Goal: Navigation & Orientation: Find specific page/section

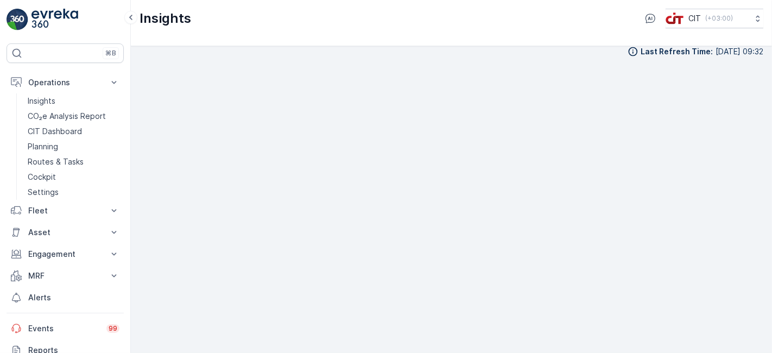
scroll to position [10, 0]
click at [61, 17] on img at bounding box center [54, 20] width 47 height 22
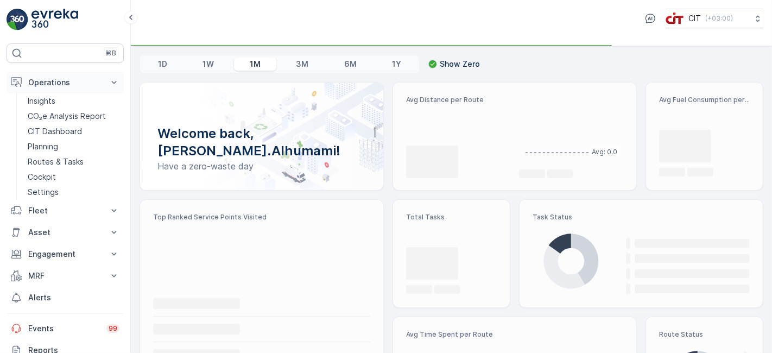
click at [51, 73] on button "Operations" at bounding box center [65, 83] width 117 height 22
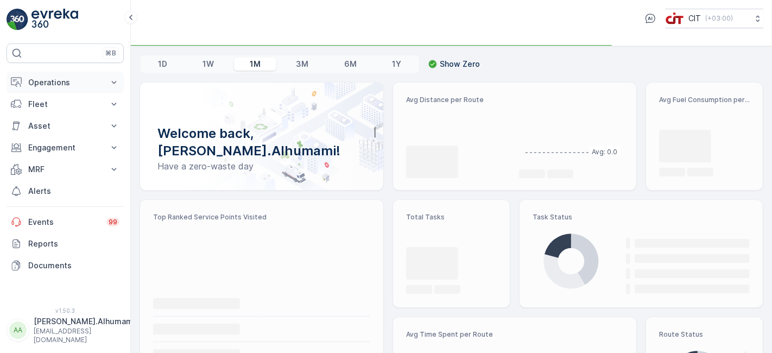
click at [52, 73] on button "Operations" at bounding box center [65, 83] width 117 height 22
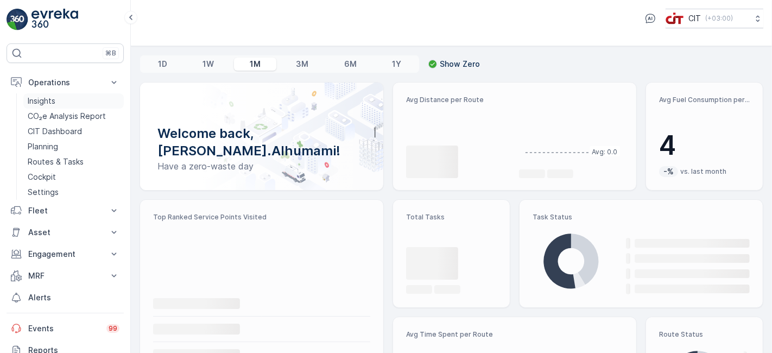
click at [48, 97] on p "Insights" at bounding box center [42, 101] width 28 height 11
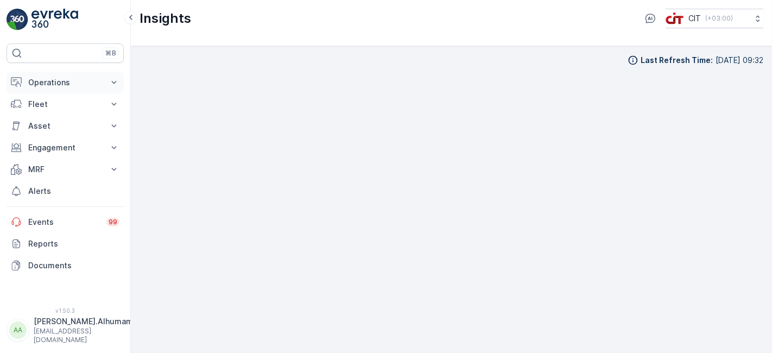
drag, startPoint x: 65, startPoint y: 71, endPoint x: 66, endPoint y: 77, distance: 6.0
click at [66, 75] on div "⌘B Operations Insights CO₂e Analysis Report CIT Dashboard Planning Routes & Tas…" at bounding box center [65, 168] width 117 height 251
click at [66, 77] on p "Operations" at bounding box center [65, 82] width 74 height 11
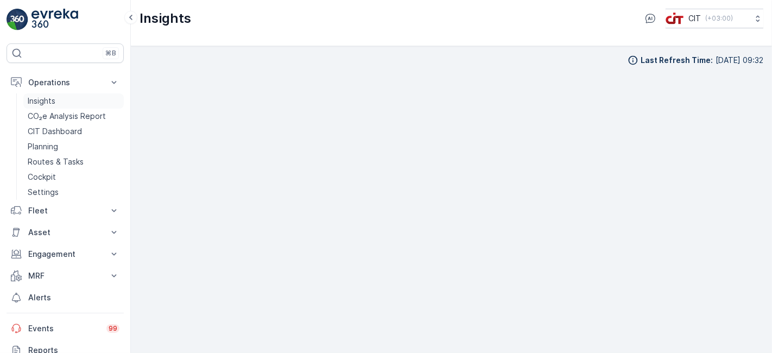
click at [50, 100] on p "Insights" at bounding box center [42, 101] width 28 height 11
click at [768, 214] on div "Last Refresh Time : [DATE] 09:32" at bounding box center [451, 199] width 641 height 307
click at [58, 134] on p "CIT Dashboard" at bounding box center [55, 131] width 54 height 11
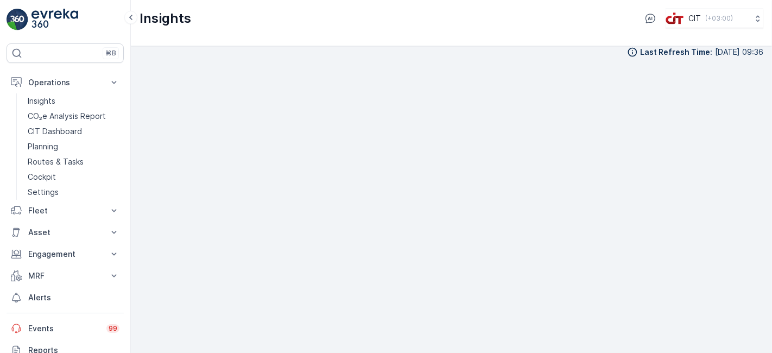
scroll to position [10, 0]
click at [65, 157] on p "Routes & Tasks" at bounding box center [56, 161] width 56 height 11
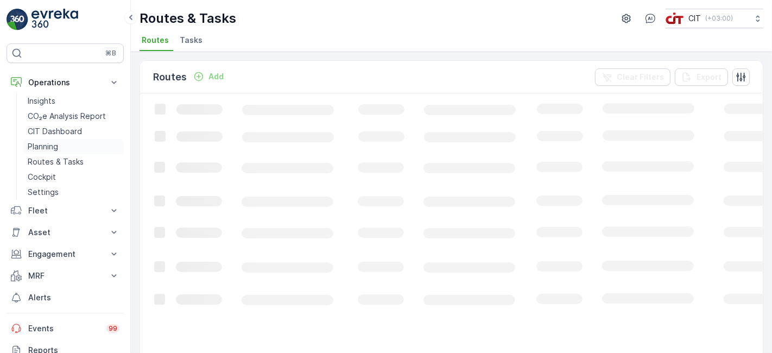
click at [48, 141] on p "Planning" at bounding box center [43, 146] width 30 height 11
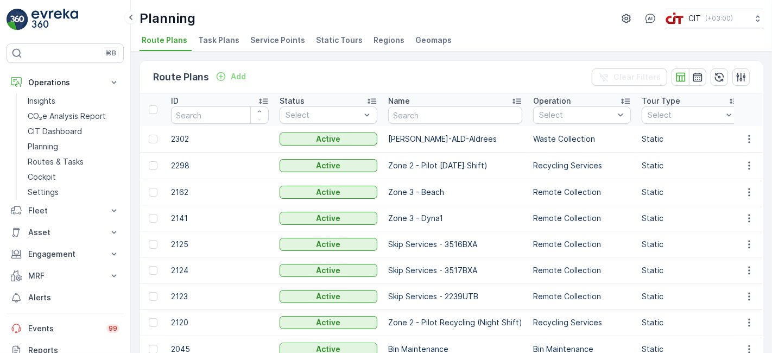
click at [223, 41] on span "Task Plans" at bounding box center [218, 40] width 41 height 11
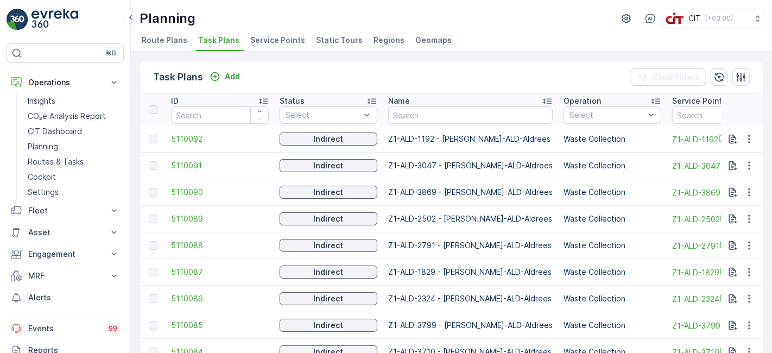
click at [181, 40] on span "Route Plans" at bounding box center [165, 40] width 46 height 11
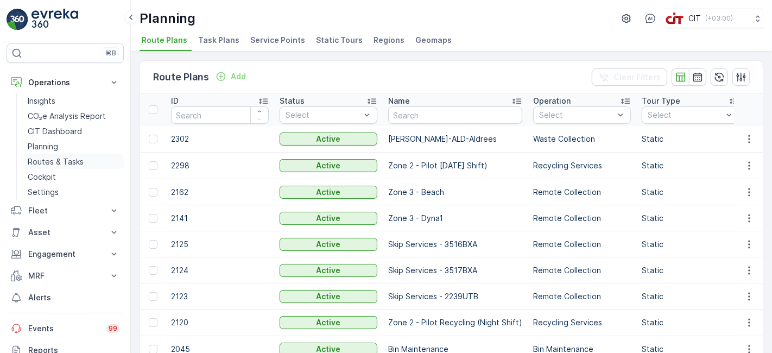
click at [63, 160] on p "Routes & Tasks" at bounding box center [56, 161] width 56 height 11
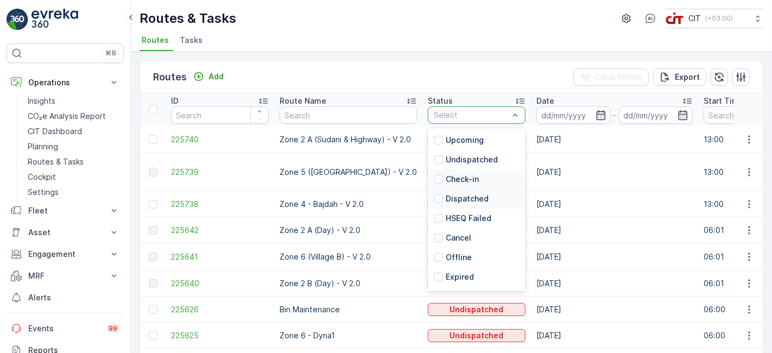
scroll to position [17, 0]
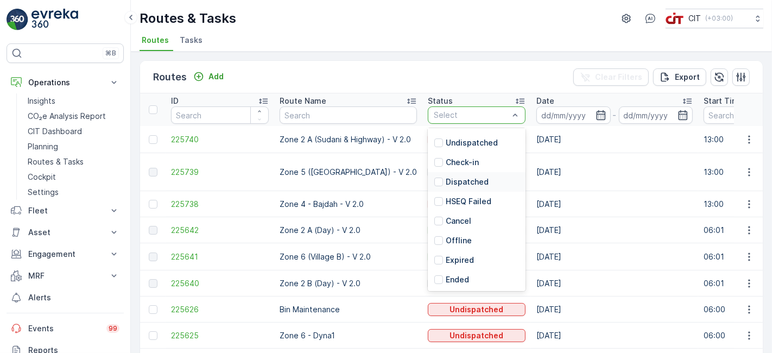
click at [474, 180] on p "Dispatched" at bounding box center [467, 181] width 43 height 11
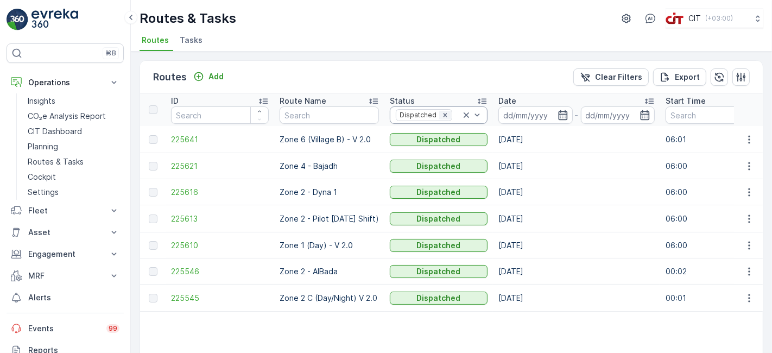
click at [447, 114] on icon "Remove Dispatched" at bounding box center [445, 115] width 4 height 4
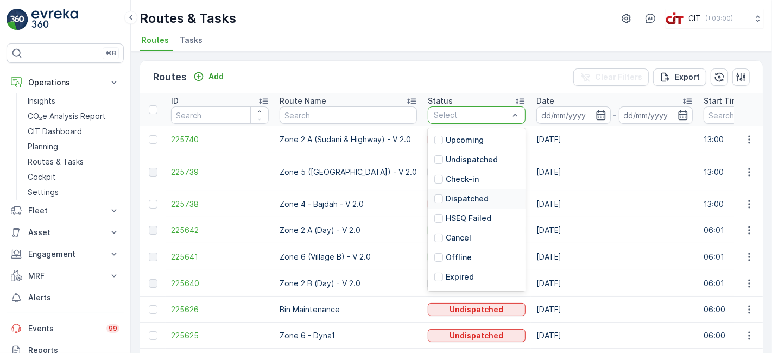
click at [470, 197] on p "Dispatched" at bounding box center [467, 198] width 43 height 11
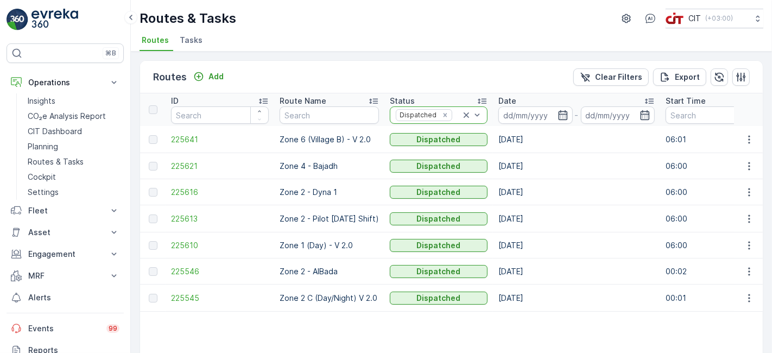
click at [472, 111] on icon at bounding box center [466, 115] width 11 height 11
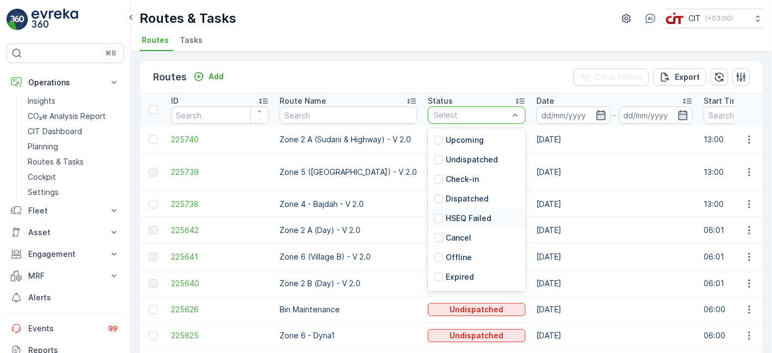
scroll to position [17, 0]
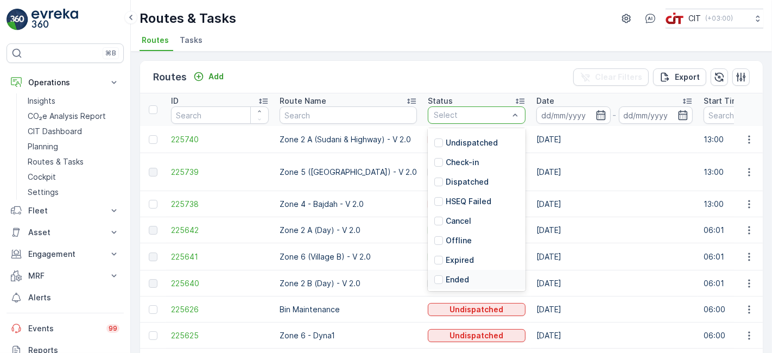
click at [451, 281] on p "Ended" at bounding box center [457, 279] width 23 height 11
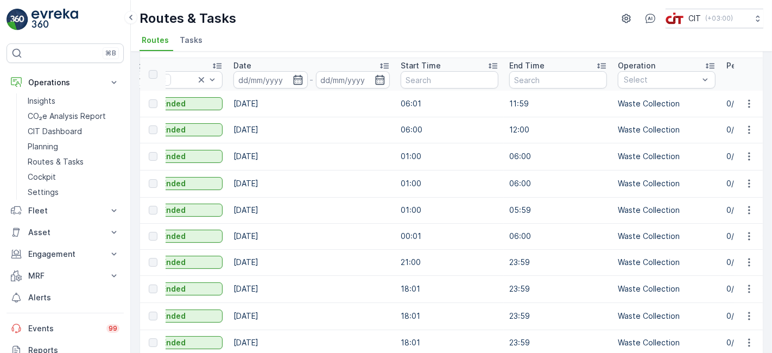
scroll to position [60, 0]
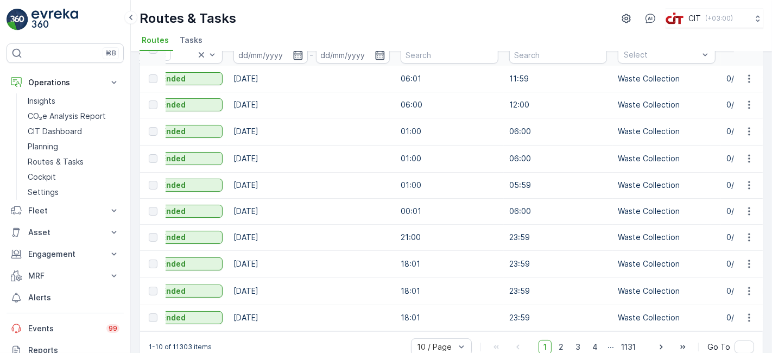
drag, startPoint x: 382, startPoint y: 326, endPoint x: 389, endPoint y: 326, distance: 7.1
click at [389, 326] on td "17.09.2025" at bounding box center [311, 318] width 167 height 26
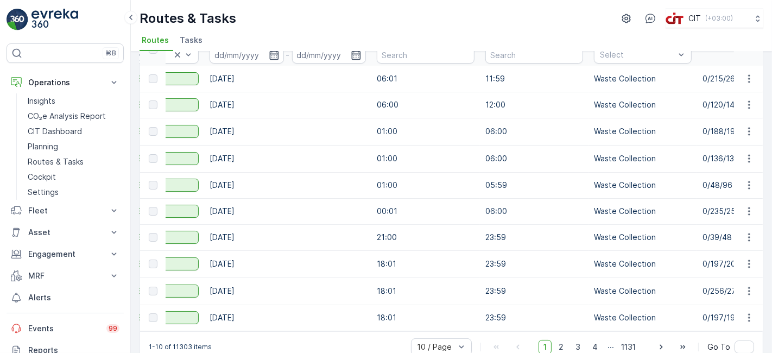
scroll to position [0, 0]
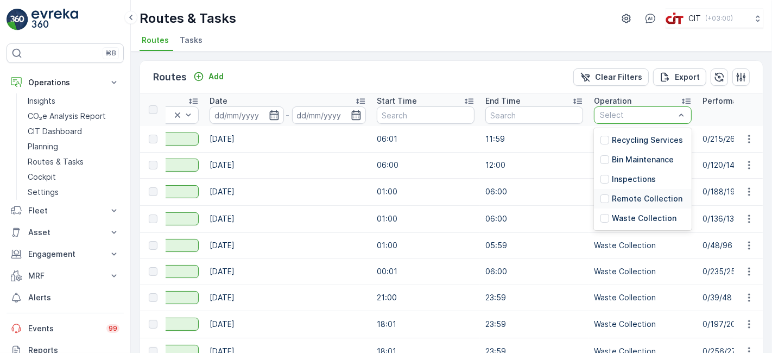
click at [646, 197] on p "Remote Collection" at bounding box center [647, 198] width 71 height 11
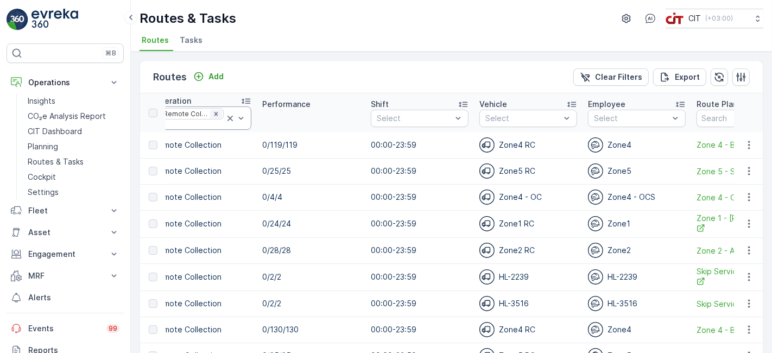
click at [216, 111] on icon "Remove Remote Collection" at bounding box center [216, 114] width 8 height 8
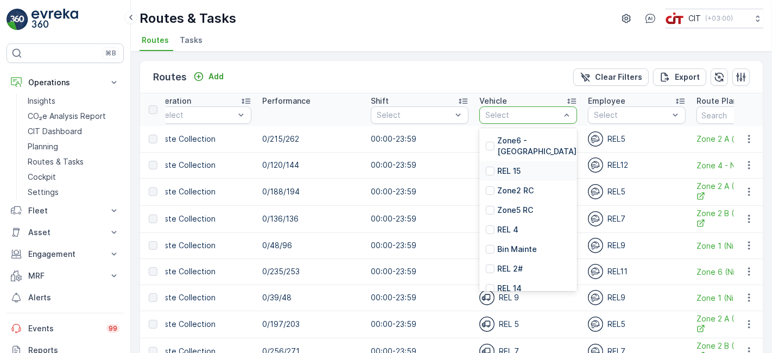
scroll to position [60, 0]
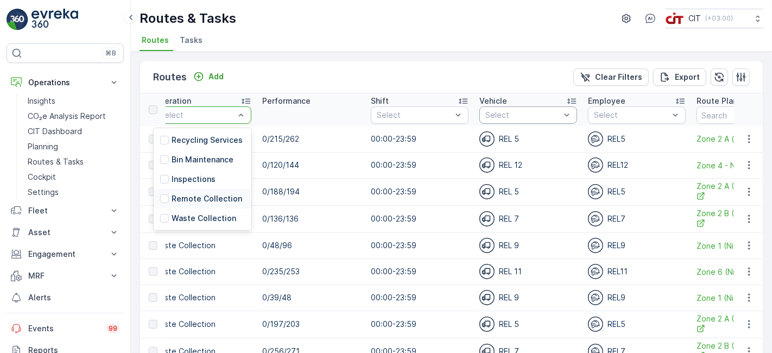
click at [193, 196] on p "Remote Collection" at bounding box center [207, 198] width 71 height 11
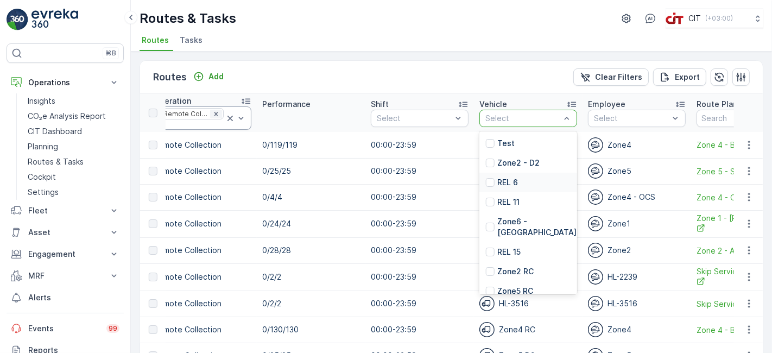
click at [213, 110] on icon "Remove Remote Collection" at bounding box center [216, 114] width 8 height 8
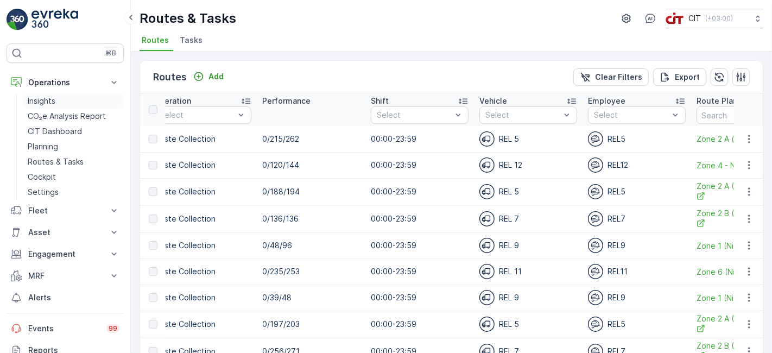
click at [55, 102] on p "Insights" at bounding box center [42, 101] width 28 height 11
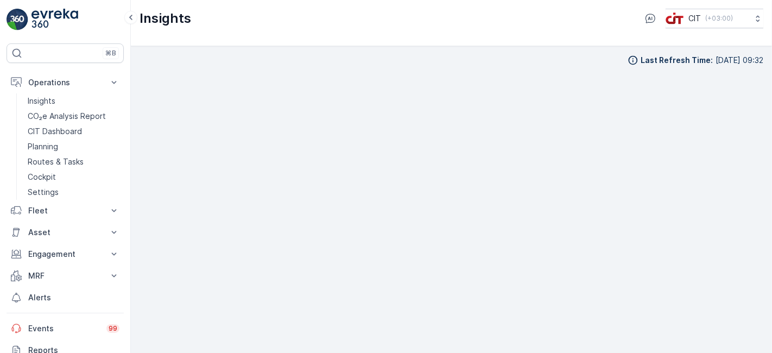
scroll to position [9, 0]
click at [83, 225] on button "Asset" at bounding box center [65, 233] width 117 height 22
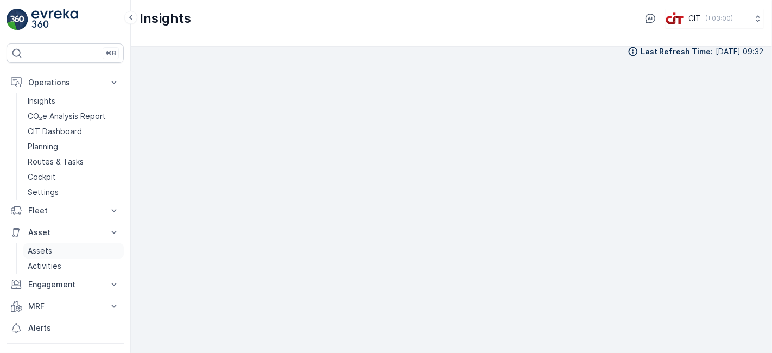
click at [45, 250] on p "Assets" at bounding box center [40, 250] width 24 height 11
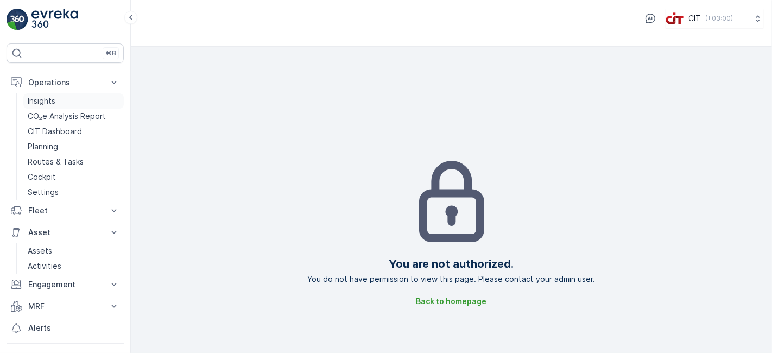
click at [53, 99] on p "Insights" at bounding box center [42, 101] width 28 height 11
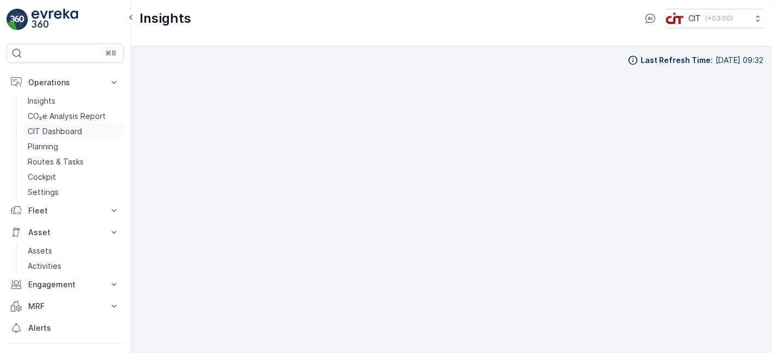
click at [73, 129] on p "CIT Dashboard" at bounding box center [55, 131] width 54 height 11
click at [71, 176] on link "Cockpit" at bounding box center [73, 176] width 100 height 15
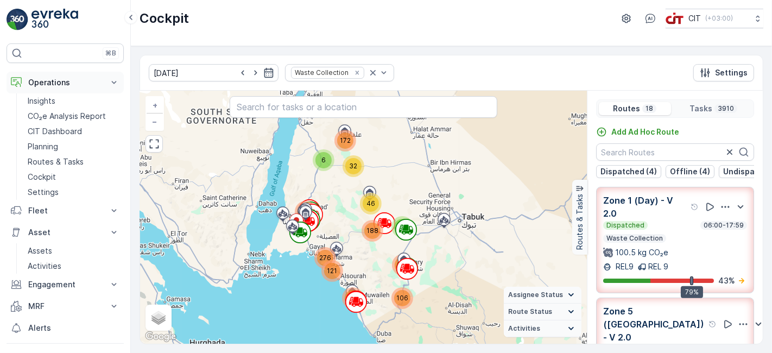
click at [99, 73] on button "Operations" at bounding box center [65, 83] width 117 height 22
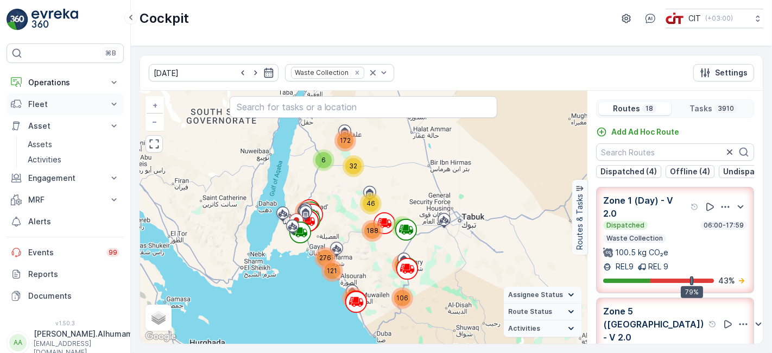
click at [54, 111] on button "Fleet" at bounding box center [65, 104] width 117 height 22
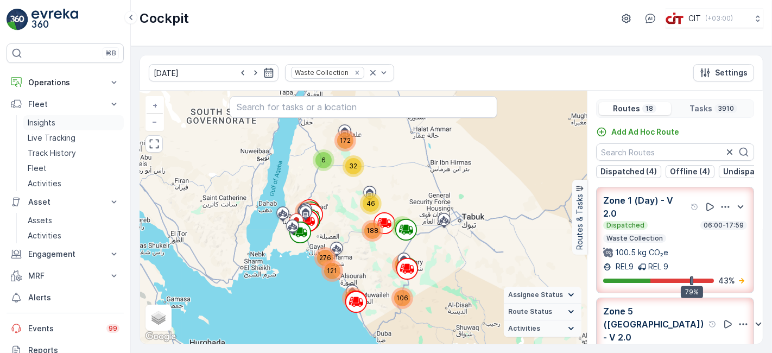
click at [48, 123] on p "Insights" at bounding box center [42, 122] width 28 height 11
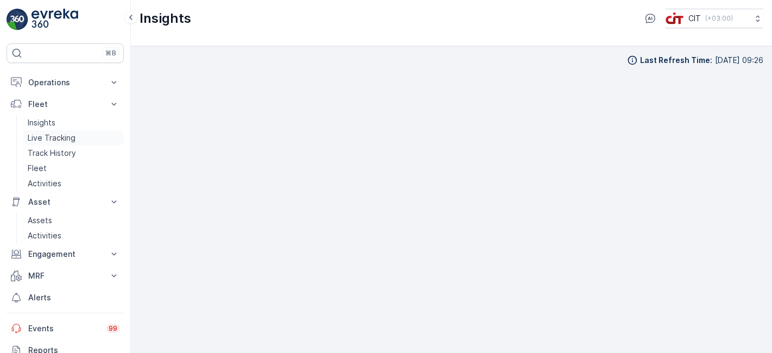
click at [53, 132] on p "Live Tracking" at bounding box center [52, 137] width 48 height 11
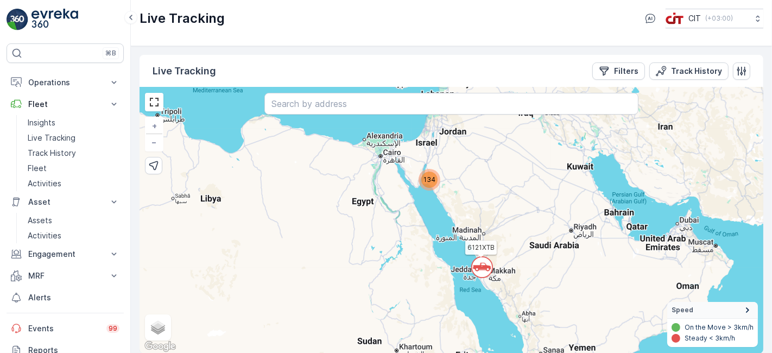
click at [427, 180] on span "134" at bounding box center [430, 179] width 12 height 8
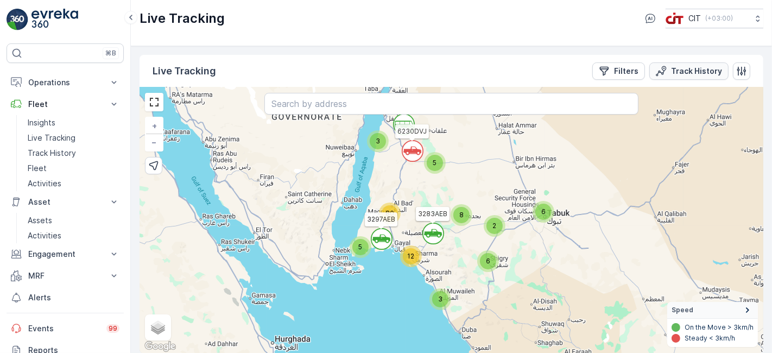
click at [685, 74] on p "Track History" at bounding box center [696, 71] width 51 height 11
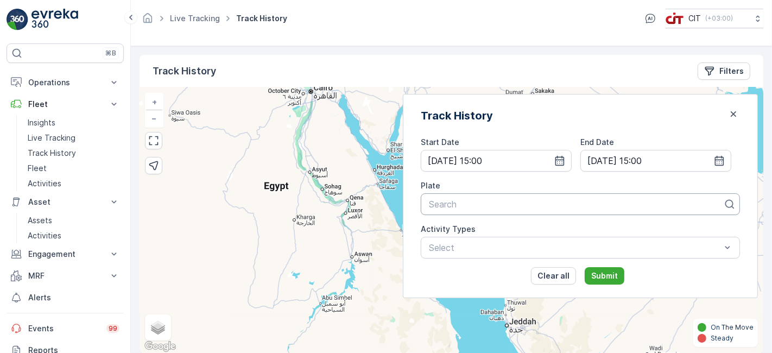
click at [554, 205] on div at bounding box center [576, 204] width 296 height 10
type input "ath"
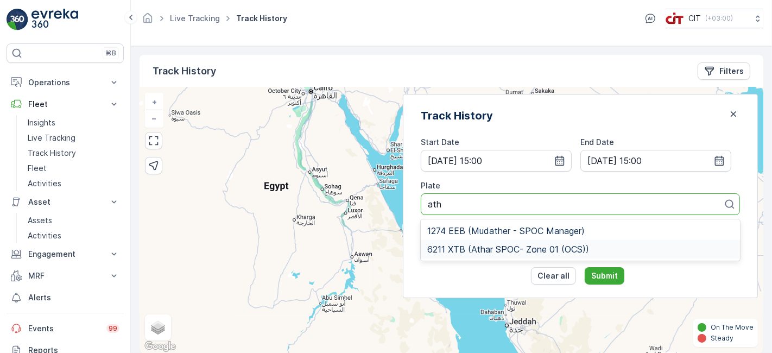
click at [557, 244] on span "6211 XTB (Athar SPOC- Zone 01 (OCS))" at bounding box center [508, 249] width 162 height 10
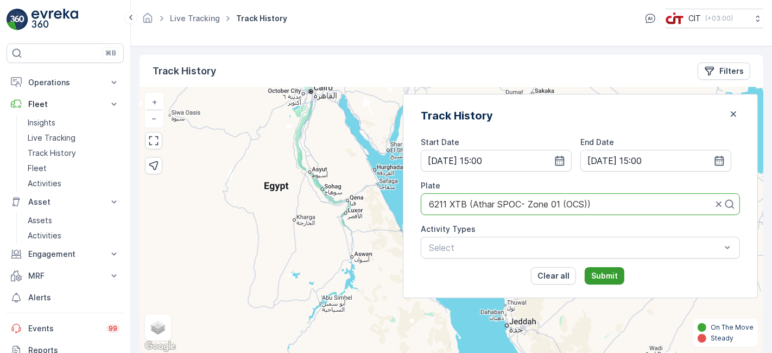
click at [618, 277] on p "Submit" at bounding box center [604, 275] width 27 height 11
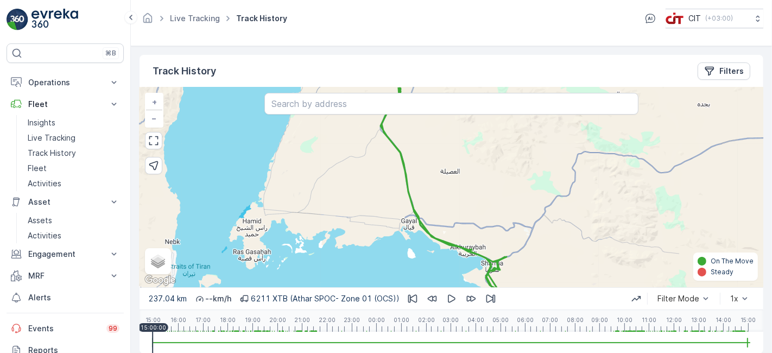
click at [725, 81] on div "Track History Filters" at bounding box center [452, 71] width 624 height 33
click at [728, 73] on p "Filters" at bounding box center [731, 71] width 24 height 11
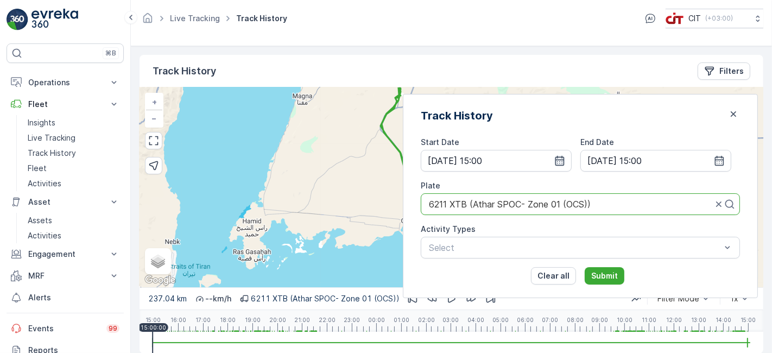
click at [565, 156] on icon "button" at bounding box center [559, 160] width 11 height 11
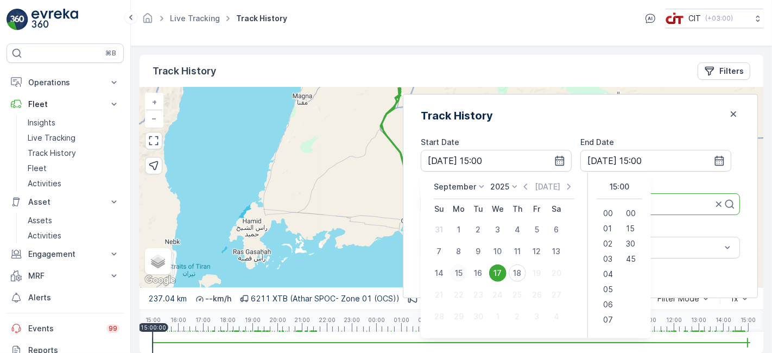
click at [468, 271] on div "15" at bounding box center [458, 272] width 17 height 17
type input "15.09.2025 15:00"
type input "16.09.2025 15:00"
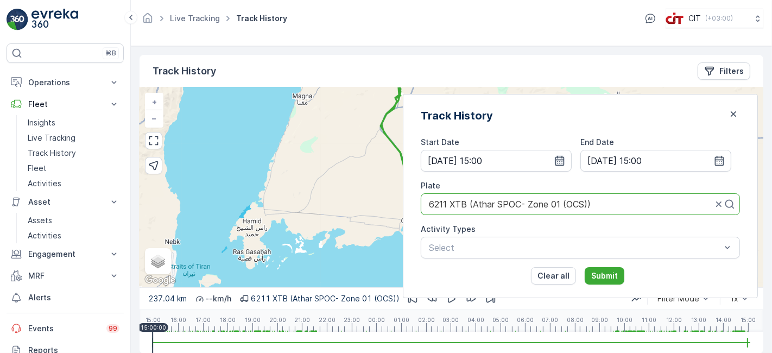
click at [565, 161] on icon "button" at bounding box center [559, 160] width 11 height 11
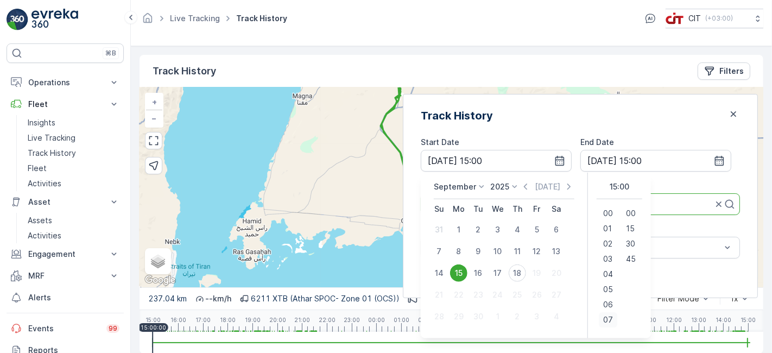
click at [613, 316] on span "07" at bounding box center [608, 319] width 10 height 11
type input "15.09.2025 07:00"
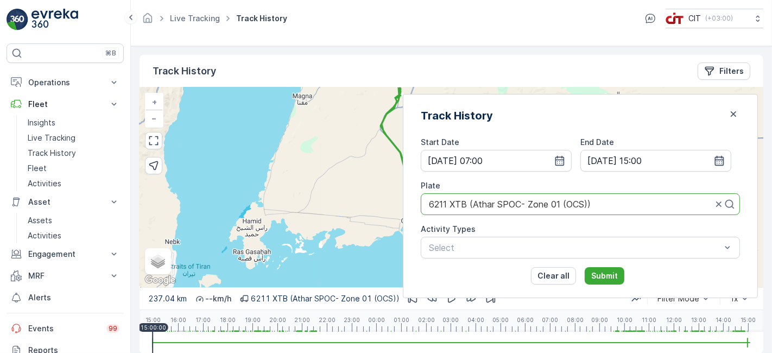
click at [717, 156] on icon "button" at bounding box center [719, 160] width 11 height 11
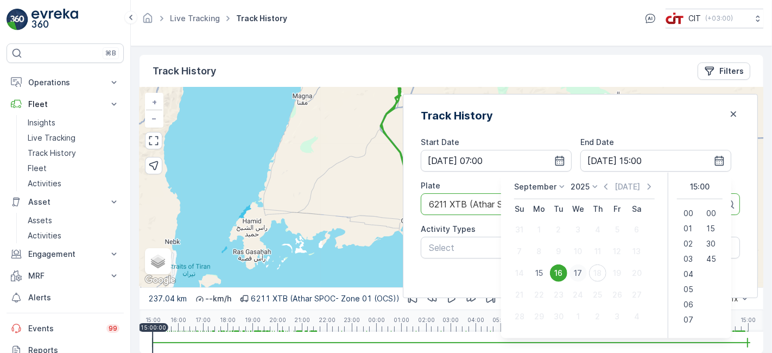
click at [579, 273] on div "17" at bounding box center [578, 272] width 17 height 17
type input "17.09.2025 15:00"
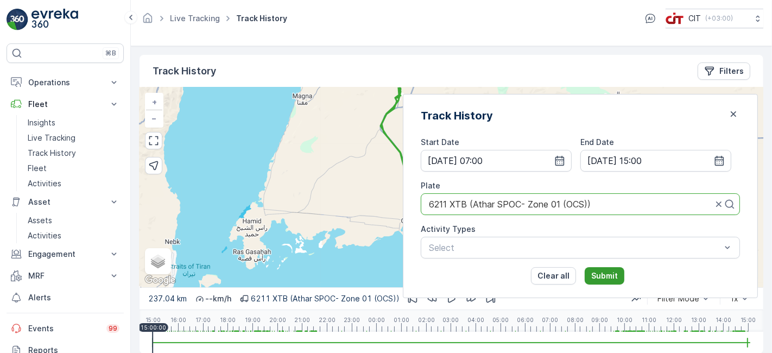
click at [618, 271] on p "Submit" at bounding box center [604, 275] width 27 height 11
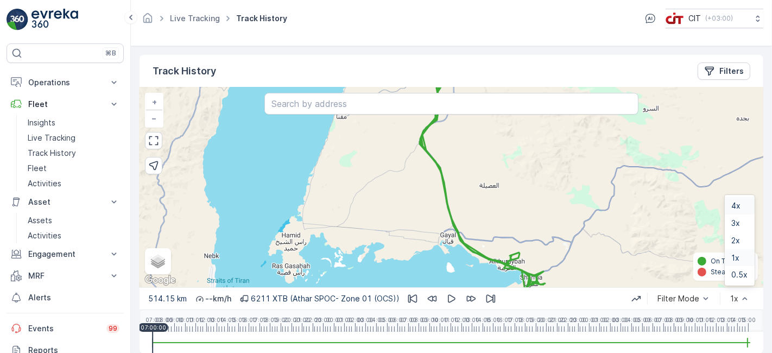
click at [740, 209] on div "4x" at bounding box center [739, 205] width 17 height 9
click at [450, 299] on icon "button" at bounding box center [451, 298] width 11 height 11
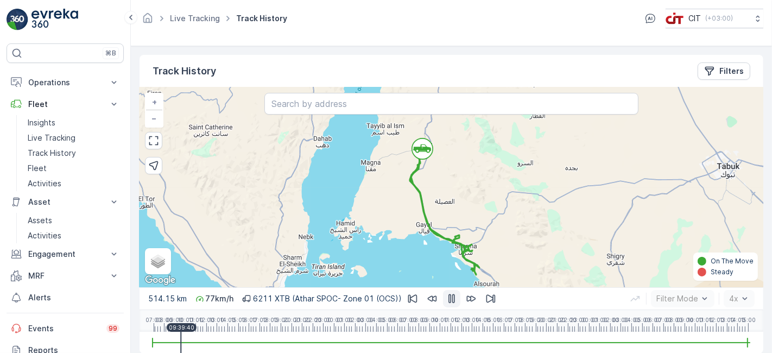
drag, startPoint x: 154, startPoint y: 345, endPoint x: 181, endPoint y: 351, distance: 27.4
click at [181, 351] on div at bounding box center [452, 343] width 598 height 22
drag, startPoint x: 182, startPoint y: 351, endPoint x: 256, endPoint y: 348, distance: 74.5
click at [256, 348] on div at bounding box center [256, 343] width 1 height 22
click at [261, 345] on div at bounding box center [452, 343] width 598 height 22
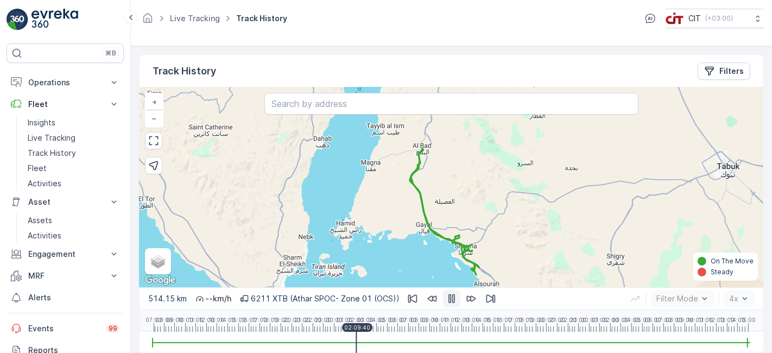
drag, startPoint x: 268, startPoint y: 344, endPoint x: 356, endPoint y: 345, distance: 88.5
click at [356, 345] on div at bounding box center [452, 343] width 598 height 22
click at [384, 339] on div at bounding box center [452, 343] width 598 height 22
drag, startPoint x: 391, startPoint y: 340, endPoint x: 421, endPoint y: 341, distance: 30.4
click at [392, 341] on div at bounding box center [390, 343] width 1 height 22
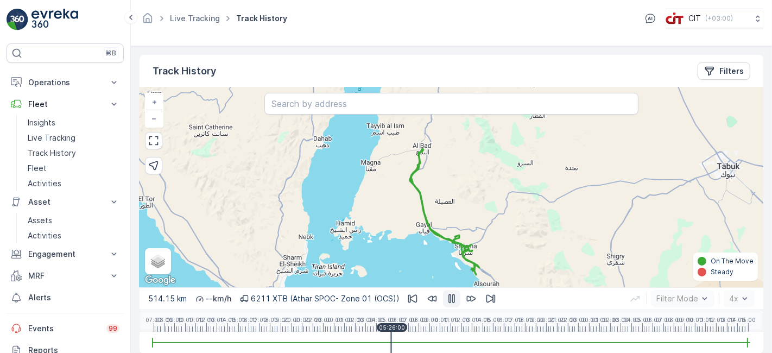
click at [431, 342] on div at bounding box center [452, 342] width 598 height 1
drag, startPoint x: 432, startPoint y: 345, endPoint x: 426, endPoint y: 344, distance: 5.5
click at [426, 344] on div at bounding box center [452, 343] width 598 height 22
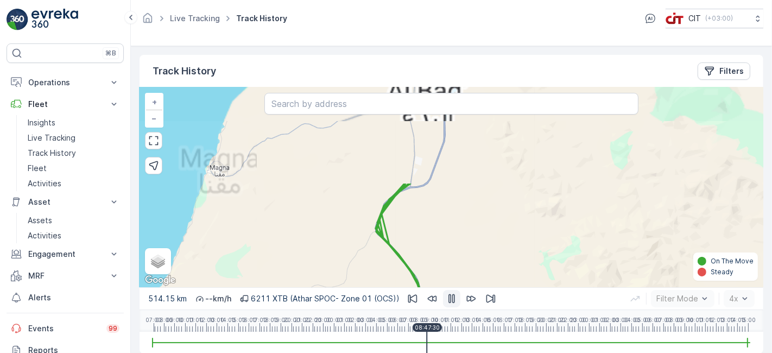
drag, startPoint x: 416, startPoint y: 195, endPoint x: 411, endPoint y: 311, distance: 115.8
click at [411, 311] on div "Track History Filters + − Satellite Roadmap Terrain Hybrid Leaflet Keyboard sho…" at bounding box center [452, 204] width 624 height 299
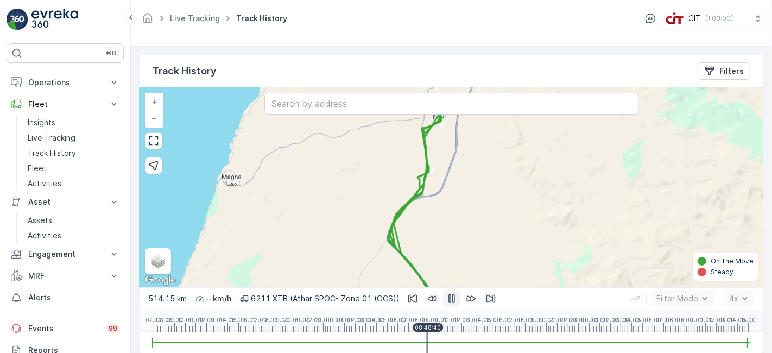
drag, startPoint x: 394, startPoint y: 218, endPoint x: 406, endPoint y: 227, distance: 15.1
click at [406, 227] on div "+ − Satellite Roadmap Terrain Hybrid Leaflet Keyboard shortcuts Map Data Map da…" at bounding box center [452, 187] width 624 height 200
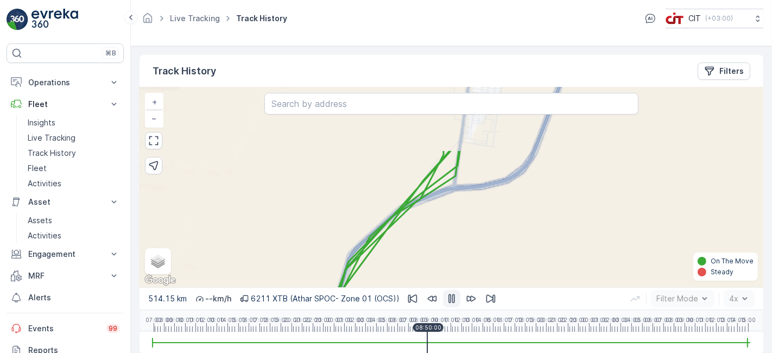
drag, startPoint x: 451, startPoint y: 204, endPoint x: 467, endPoint y: 160, distance: 46.7
click at [446, 236] on div "+ − Satellite Roadmap Terrain Hybrid Leaflet Keyboard shortcuts Map Data Map da…" at bounding box center [452, 187] width 624 height 200
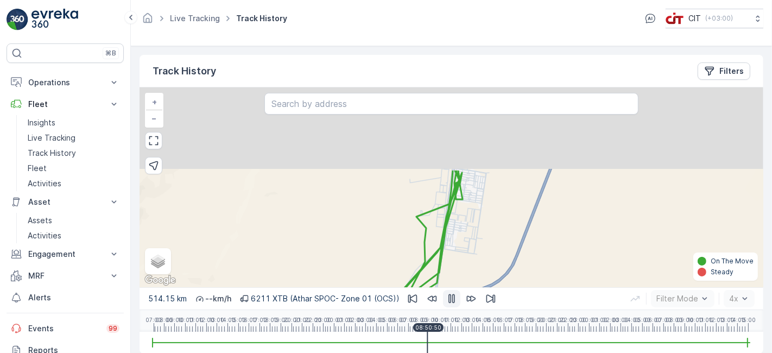
drag, startPoint x: 459, startPoint y: 191, endPoint x: 451, endPoint y: 237, distance: 46.8
click at [451, 237] on div "+ − Satellite Roadmap Terrain Hybrid Leaflet Keyboard shortcuts Map Data Map da…" at bounding box center [452, 187] width 624 height 200
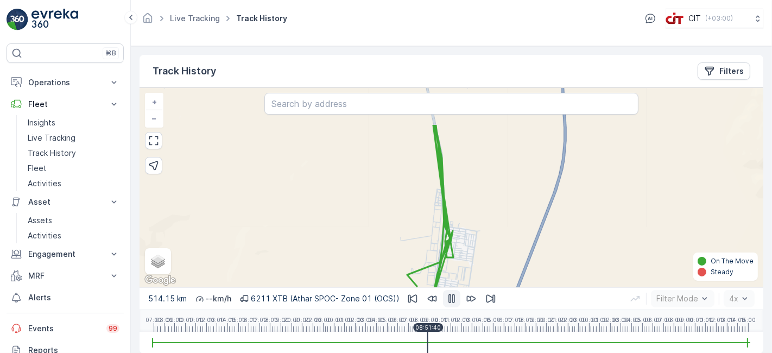
drag, startPoint x: 459, startPoint y: 182, endPoint x: 448, endPoint y: 255, distance: 73.0
click at [448, 255] on icon at bounding box center [416, 245] width 74 height 241
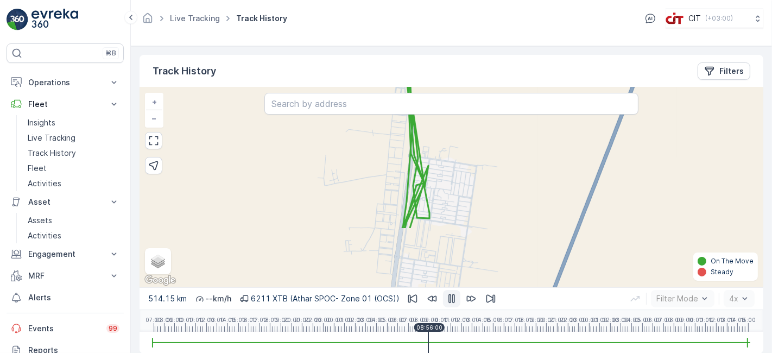
drag, startPoint x: 464, startPoint y: 249, endPoint x: 457, endPoint y: 167, distance: 82.3
click at [457, 167] on div "+ − Satellite Roadmap Terrain Hybrid Leaflet Keyboard shortcuts Map Data Map da…" at bounding box center [452, 187] width 624 height 200
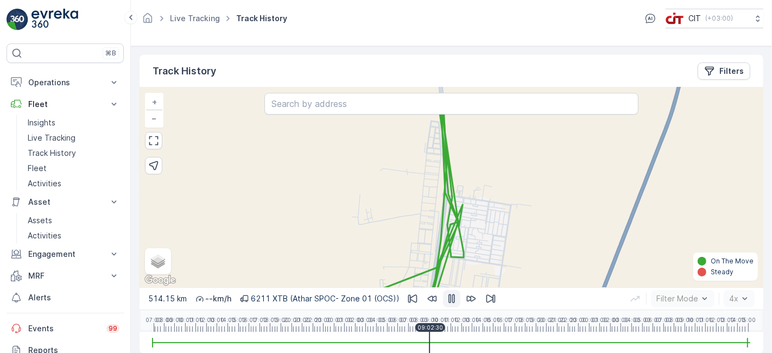
drag, startPoint x: 453, startPoint y: 151, endPoint x: 484, endPoint y: 174, distance: 38.6
click at [484, 174] on div "+ − Satellite Roadmap Terrain Hybrid Leaflet Keyboard shortcuts Map Data Map da…" at bounding box center [452, 187] width 624 height 200
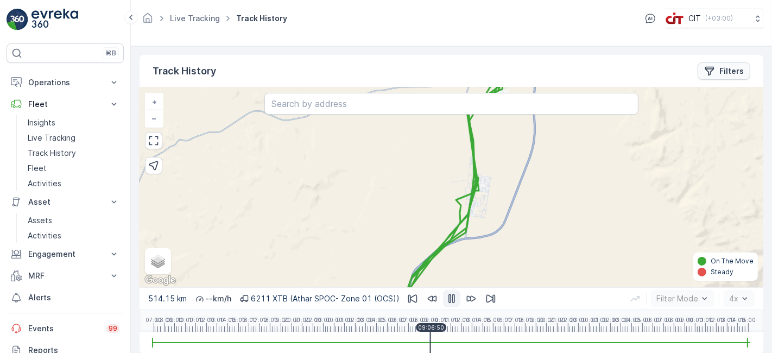
click at [723, 75] on p "Filters" at bounding box center [731, 71] width 24 height 11
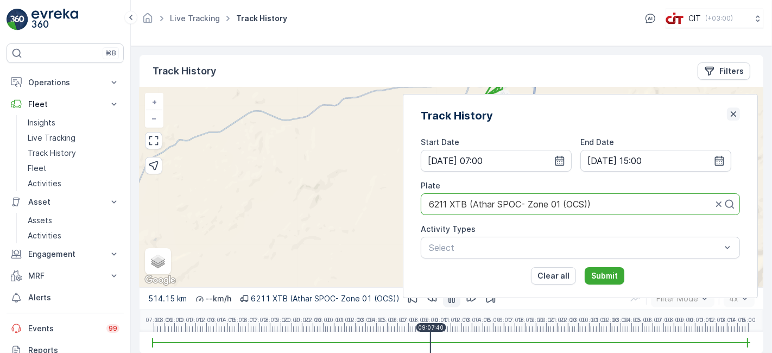
click at [728, 110] on icon "button" at bounding box center [733, 114] width 11 height 11
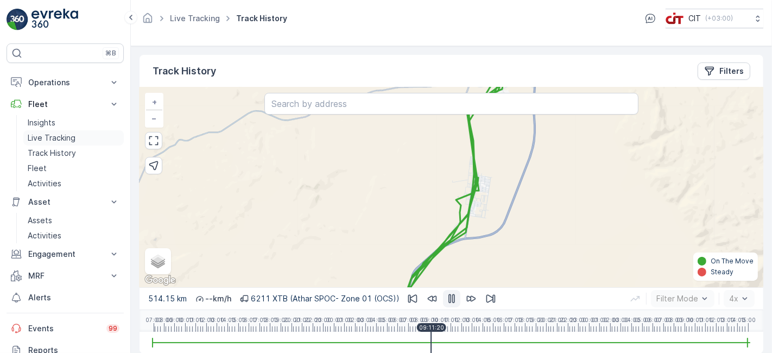
click at [53, 137] on p "Live Tracking" at bounding box center [52, 137] width 48 height 11
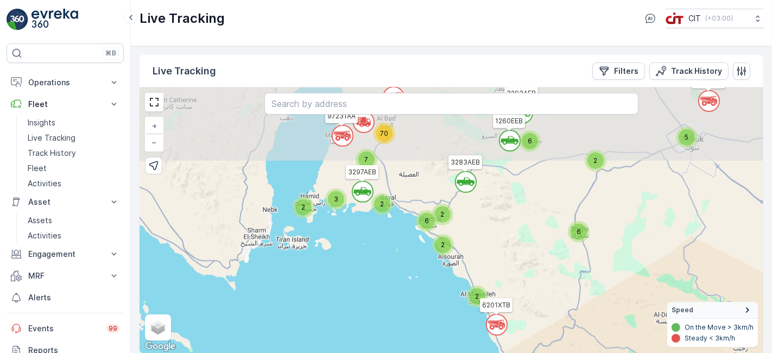
drag, startPoint x: 440, startPoint y: 167, endPoint x: 418, endPoint y: 230, distance: 67.0
click at [433, 261] on div "` ` ` ` 6 ` 5 ` 2 2 3 2 ` ` 6 2 2 2 6 ` ` 7 70 ` 4 ` 2 6121XTB 3297AEB 3283AEB …" at bounding box center [452, 220] width 624 height 266
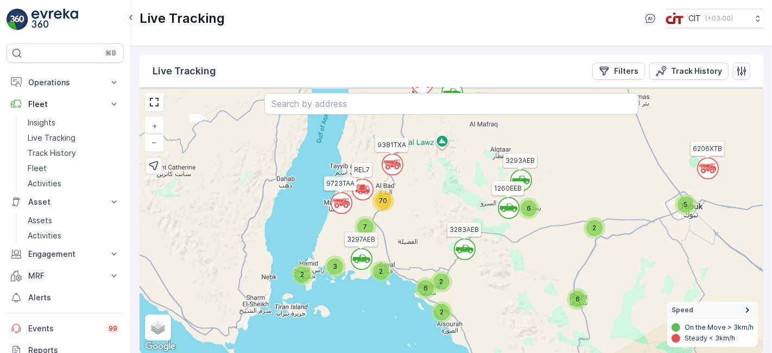
drag, startPoint x: 394, startPoint y: 176, endPoint x: 395, endPoint y: 219, distance: 42.4
click at [395, 219] on div "` ` ` ` 6 ` 5 ` 2 2 3 2 ` ` 6 2 2 2 6 ` ` 7 70 ` 4 ` 2 6121XTB 3297AEB 3283AEB …" at bounding box center [452, 220] width 624 height 266
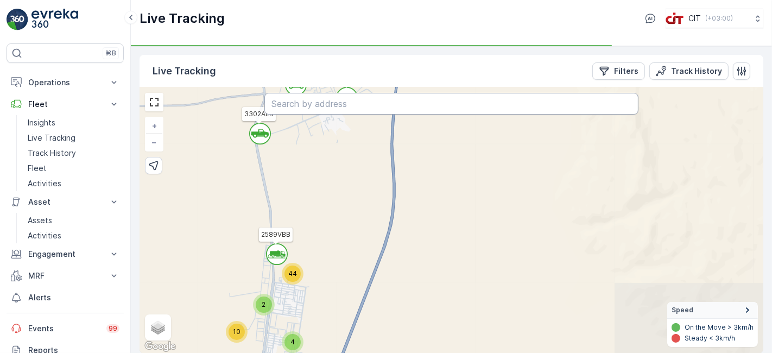
drag, startPoint x: 326, startPoint y: 263, endPoint x: 327, endPoint y: 105, distance: 158.0
click at [327, 105] on div "` ` ` ` ` ` ` ` ` ` ` ` ` ` ` ` ` ` ` ` ` ` ` ` ` ` ` ` ` ` ` ` ` ` ` ` ` ` ` `…" at bounding box center [452, 220] width 624 height 266
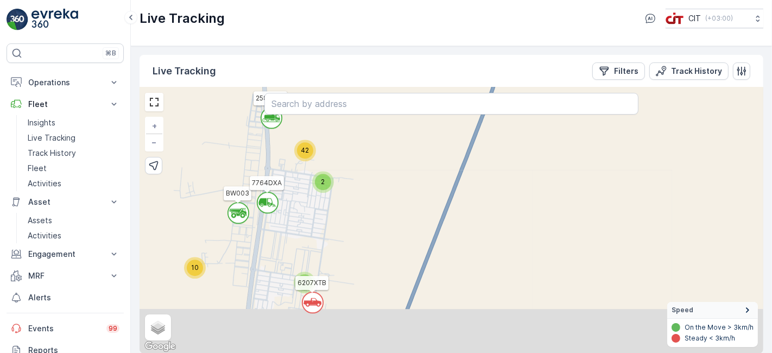
drag, startPoint x: 258, startPoint y: 291, endPoint x: 309, endPoint y: 180, distance: 121.2
click at [309, 180] on div "` ` ` ` ` ` ` ` ` ` ` ` ` ` ` ` ` ` ` ` ` ` ` ` ` ` ` ` ` ` ` ` ` ` ` ` ` ` ` `…" at bounding box center [452, 220] width 624 height 266
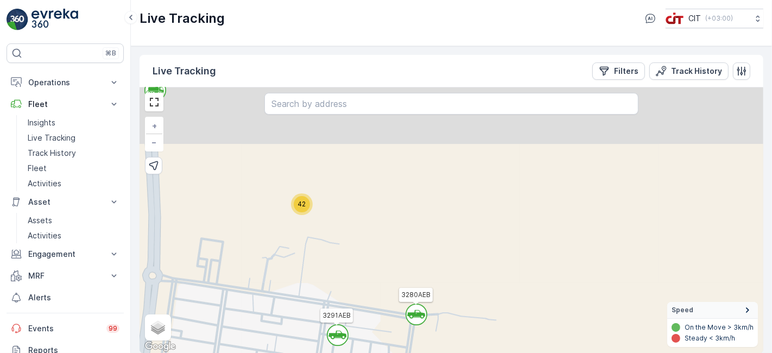
drag, startPoint x: 313, startPoint y: 155, endPoint x: 302, endPoint y: 255, distance: 100.5
click at [302, 255] on div "` ` ` ` ` ` ` ` ` ` ` ` ` ` ` ` ` ` ` ` ` ` ` ` ` ` ` ` ` ` ` ` ` ` ` ` ` ` ` `…" at bounding box center [452, 220] width 624 height 266
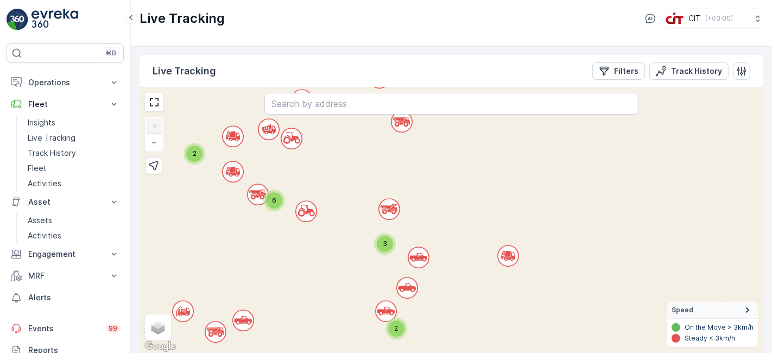
drag, startPoint x: 269, startPoint y: 235, endPoint x: 339, endPoint y: 174, distance: 92.4
click at [337, 176] on div "` ` ` ` ` ` ` ` ` ` ` ` ` ` ` ` ` ` ` ` ` ` ` ` ` ` ` ` 2 ` ` ` ` ` ` 6 ` ` ` `…" at bounding box center [452, 220] width 624 height 266
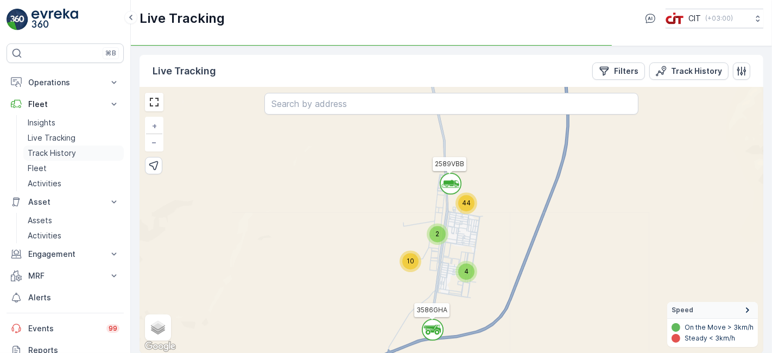
click at [61, 153] on p "Track History" at bounding box center [52, 153] width 48 height 11
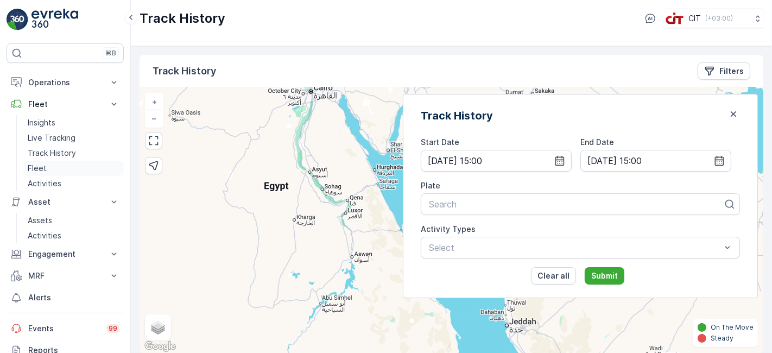
click at [35, 167] on p "Fleet" at bounding box center [37, 168] width 19 height 11
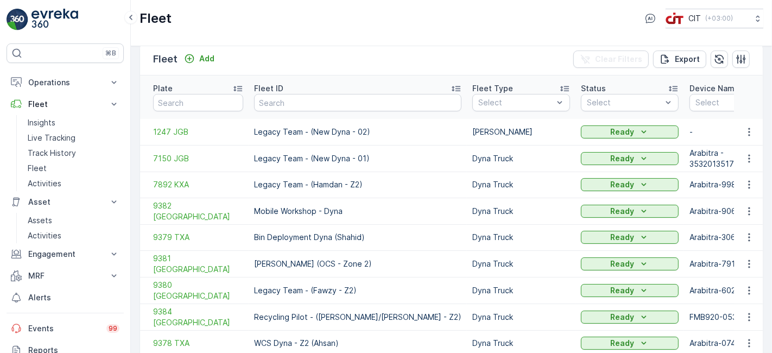
scroll to position [73, 0]
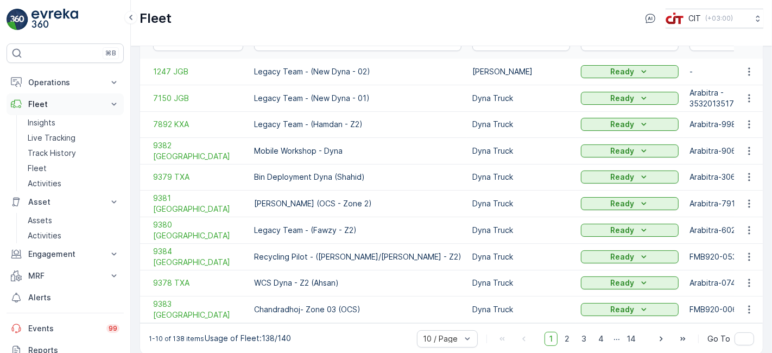
click at [65, 106] on p "Fleet" at bounding box center [65, 104] width 74 height 11
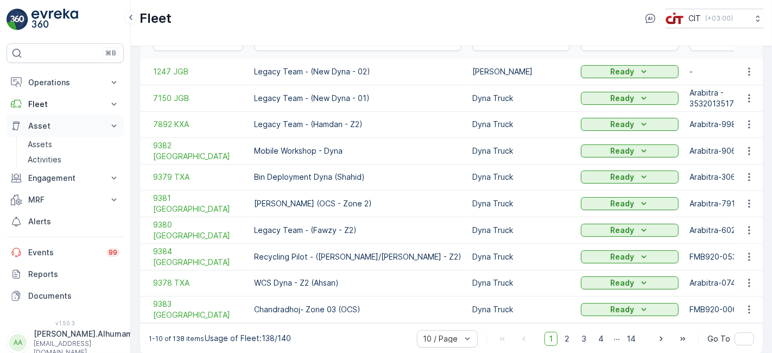
click at [62, 123] on p "Asset" at bounding box center [65, 126] width 74 height 11
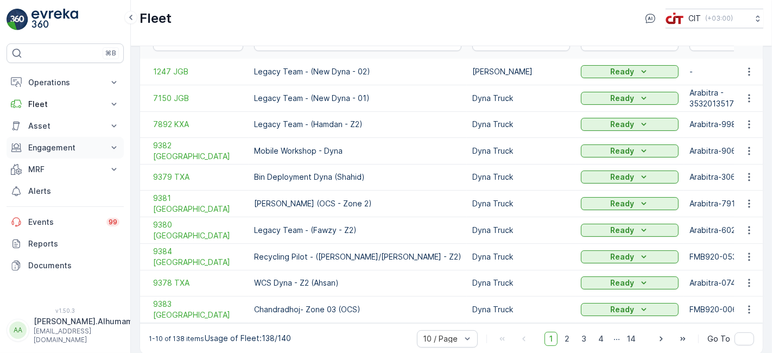
click at [62, 145] on p "Engagement" at bounding box center [65, 147] width 74 height 11
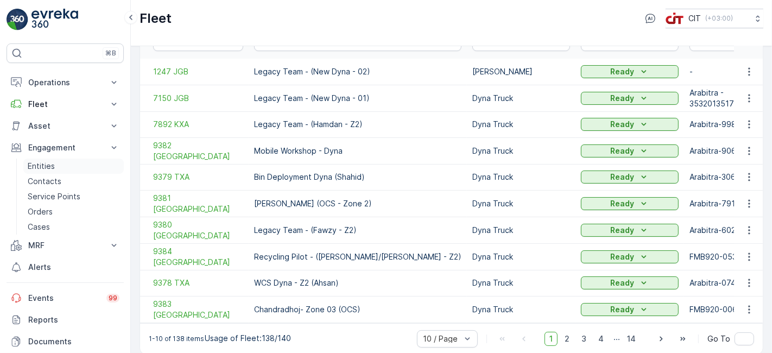
click at [47, 164] on p "Entities" at bounding box center [41, 166] width 27 height 11
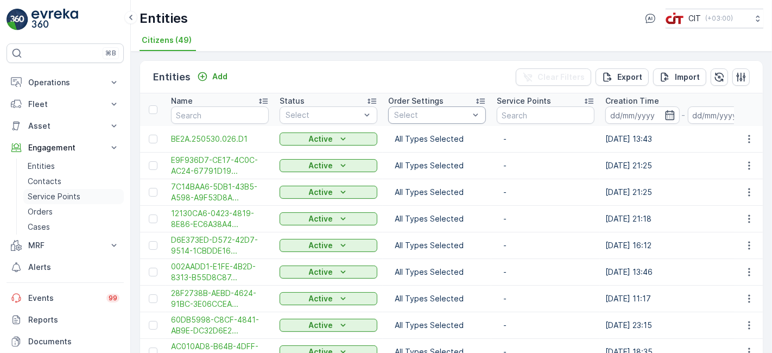
click at [46, 195] on p "Service Points" at bounding box center [54, 196] width 53 height 11
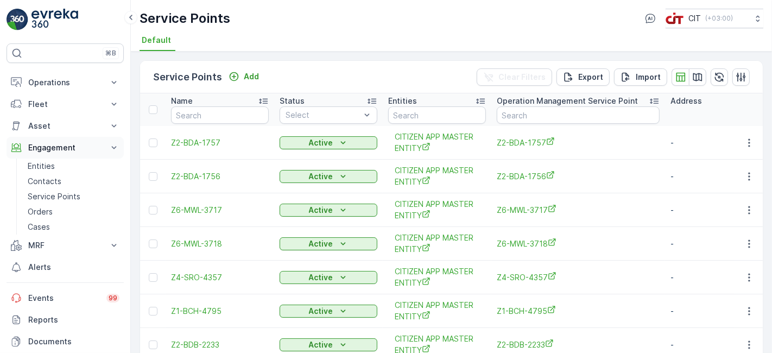
click at [57, 146] on p "Engagement" at bounding box center [65, 147] width 74 height 11
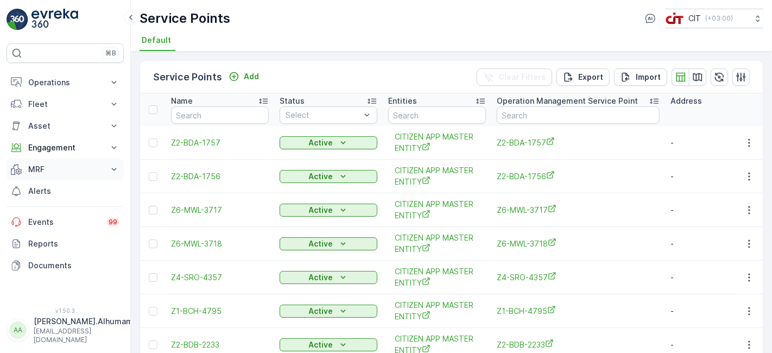
click at [67, 167] on p "MRF" at bounding box center [65, 169] width 74 height 11
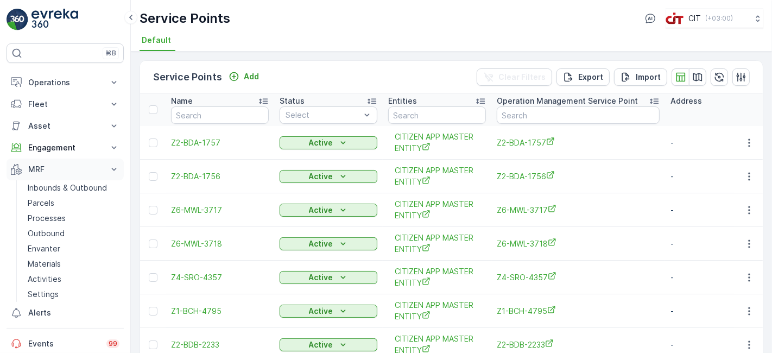
click at [70, 165] on p "MRF" at bounding box center [65, 169] width 74 height 11
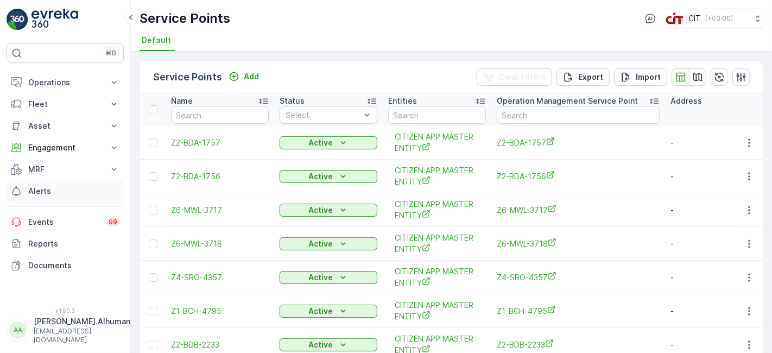
click at [43, 190] on p "Alerts" at bounding box center [73, 191] width 91 height 11
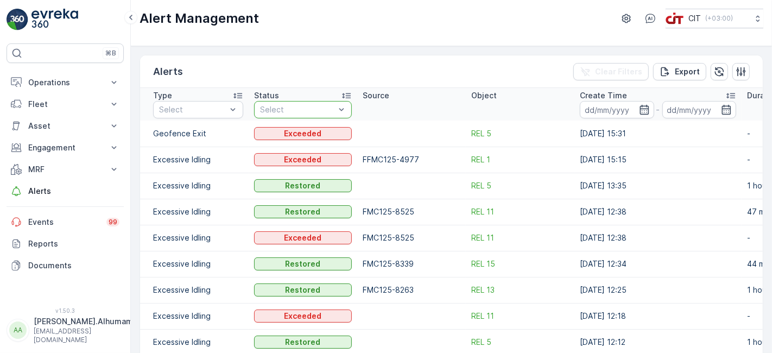
click at [318, 110] on div at bounding box center [297, 109] width 77 height 9
click at [198, 128] on div "Over speed" at bounding box center [198, 133] width 90 height 17
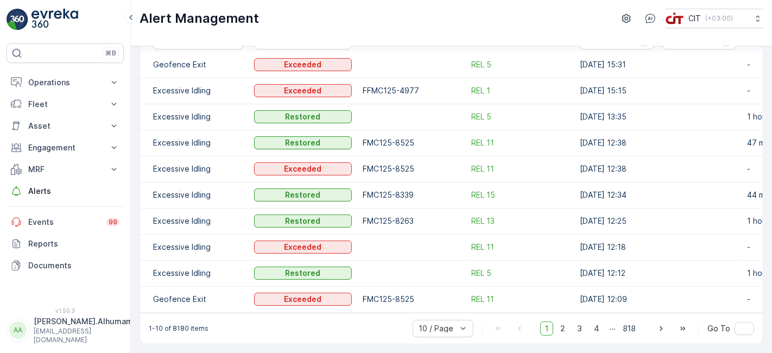
click at [43, 12] on img at bounding box center [54, 20] width 47 height 22
